Goal: Find specific page/section: Find specific page/section

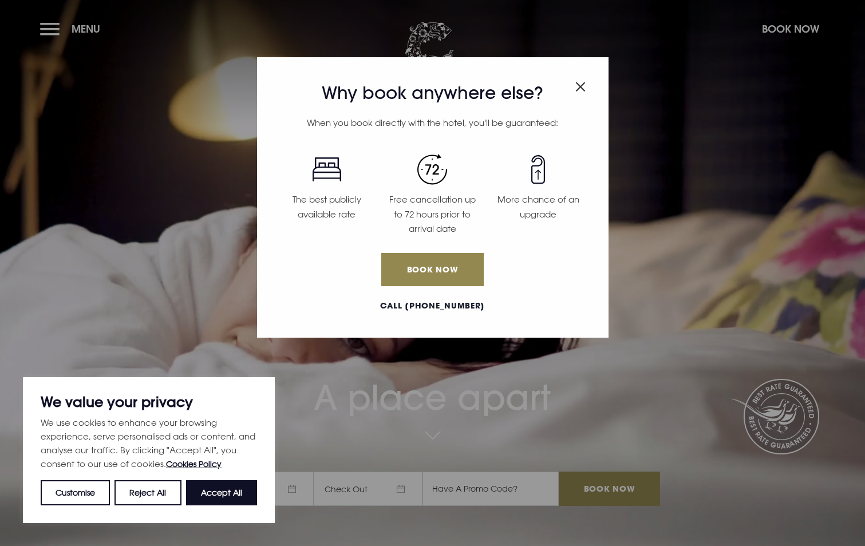
click at [57, 28] on div "Why book anywhere else? When you book directly with the hotel, you'll be guaran…" at bounding box center [432, 273] width 865 height 546
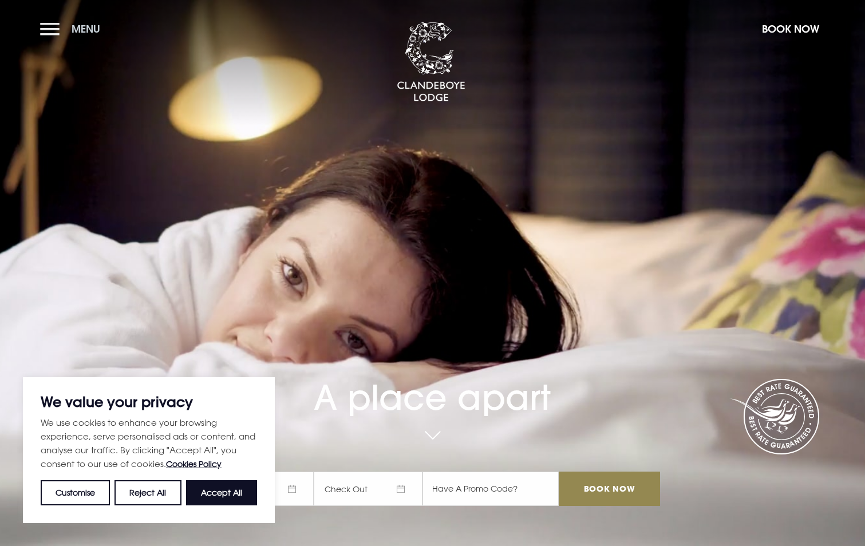
click at [78, 29] on span "Menu" at bounding box center [86, 28] width 29 height 13
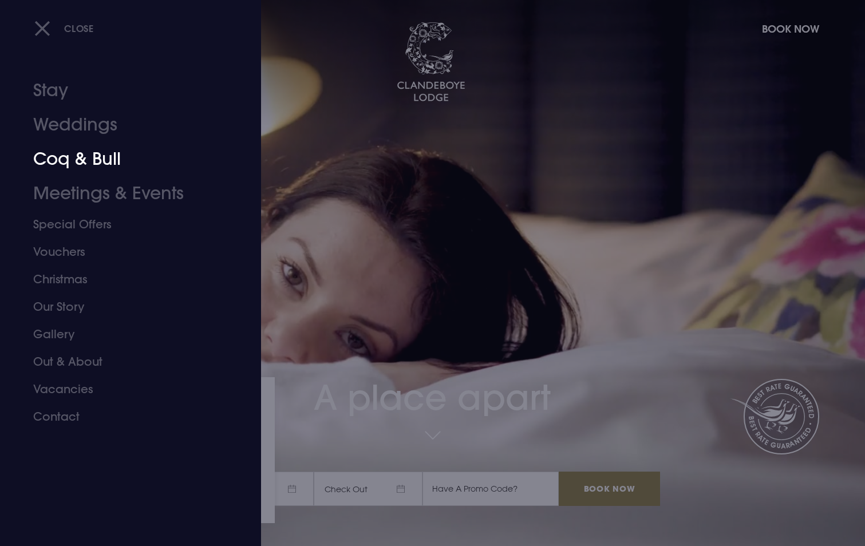
click at [57, 156] on link "Coq & Bull" at bounding box center [123, 159] width 181 height 34
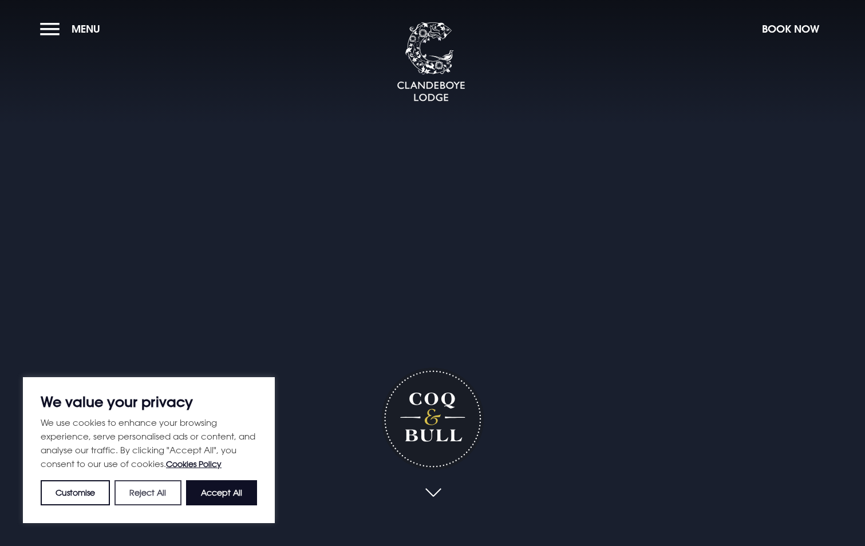
click at [143, 490] on button "Reject All" at bounding box center [148, 492] width 66 height 25
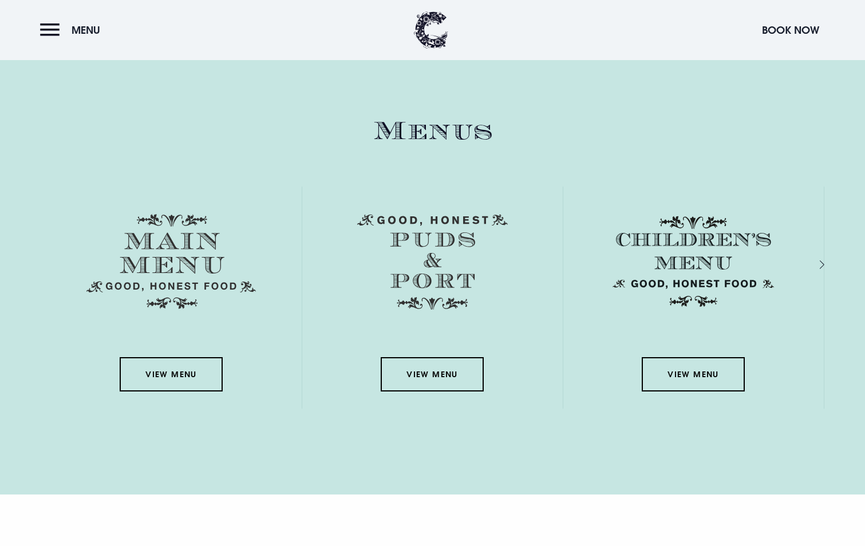
scroll to position [1775, 0]
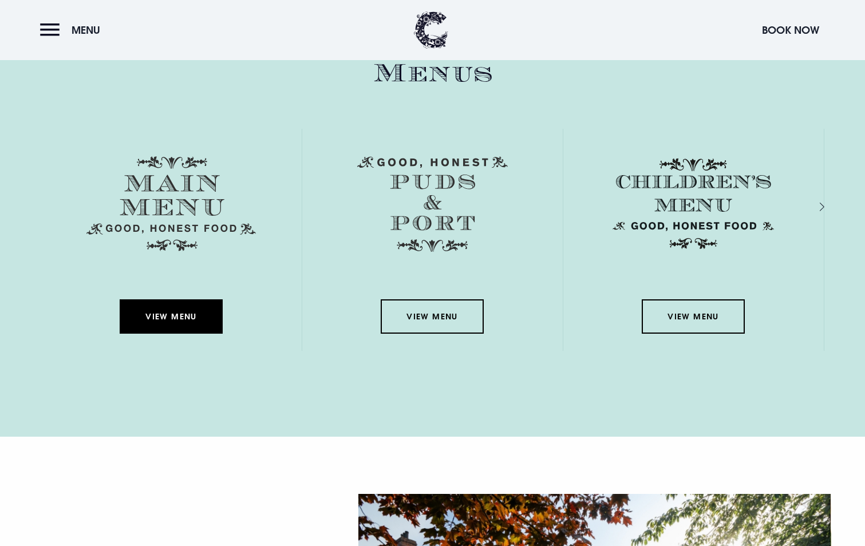
click at [173, 309] on link "View Menu" at bounding box center [171, 316] width 103 height 34
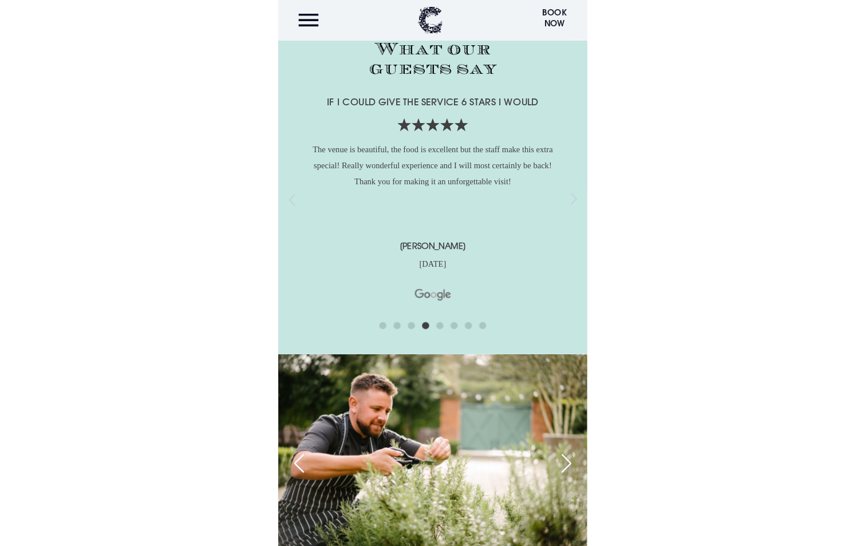
scroll to position [1756, 0]
